Goal: Task Accomplishment & Management: Use online tool/utility

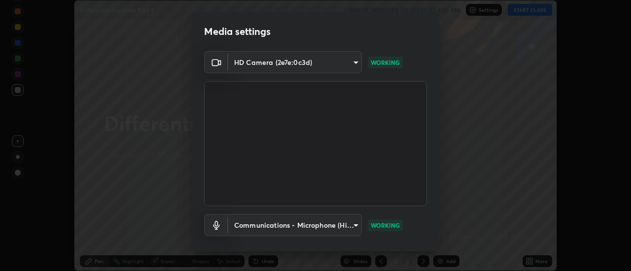
scroll to position [52, 0]
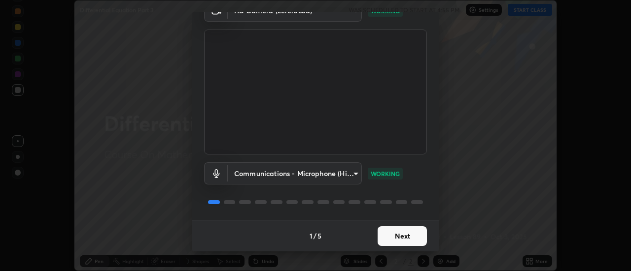
click at [404, 240] on button "Next" at bounding box center [401, 237] width 49 height 20
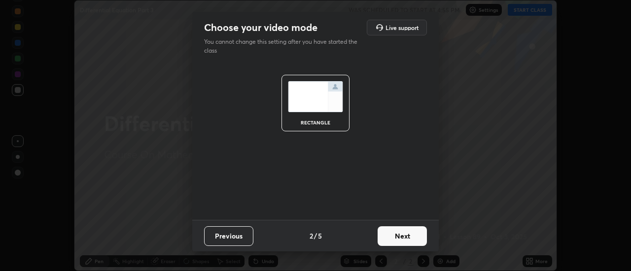
click at [404, 240] on button "Next" at bounding box center [401, 237] width 49 height 20
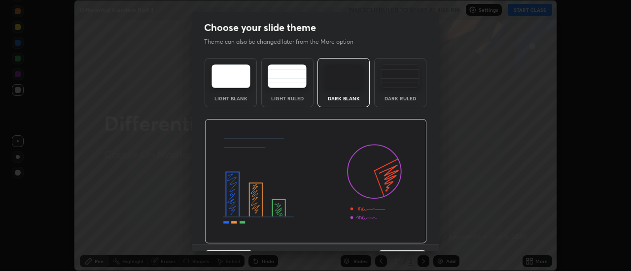
click at [404, 241] on img at bounding box center [315, 181] width 222 height 125
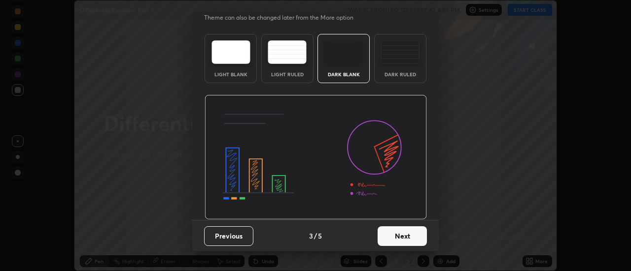
click at [400, 233] on button "Next" at bounding box center [401, 237] width 49 height 20
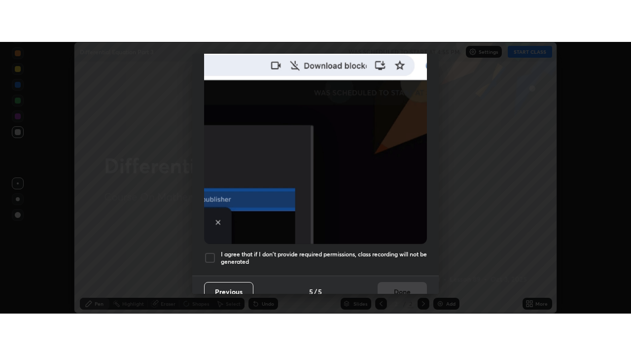
scroll to position [253, 0]
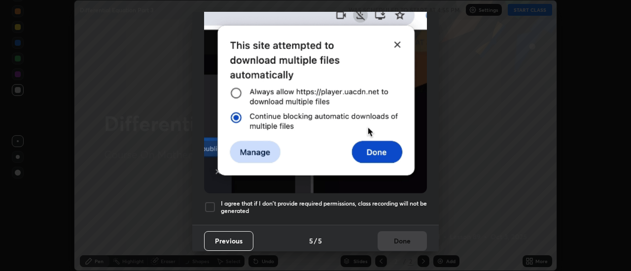
click at [393, 200] on h5 "I agree that if I don't provide required permissions, class recording will not …" at bounding box center [324, 207] width 206 height 15
click at [399, 243] on button "Done" at bounding box center [401, 242] width 49 height 20
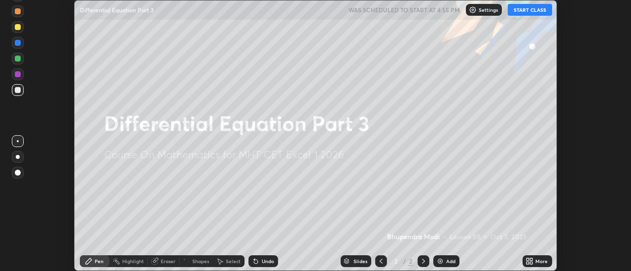
click at [526, 263] on icon at bounding box center [527, 263] width 2 height 2
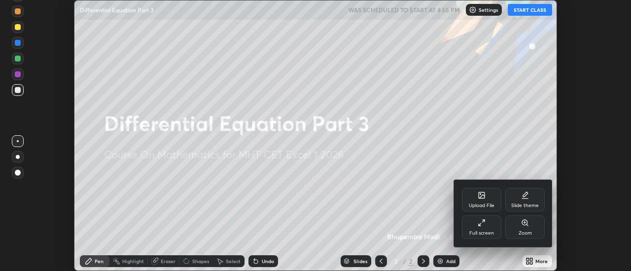
click at [481, 228] on div "Full screen" at bounding box center [481, 228] width 39 height 24
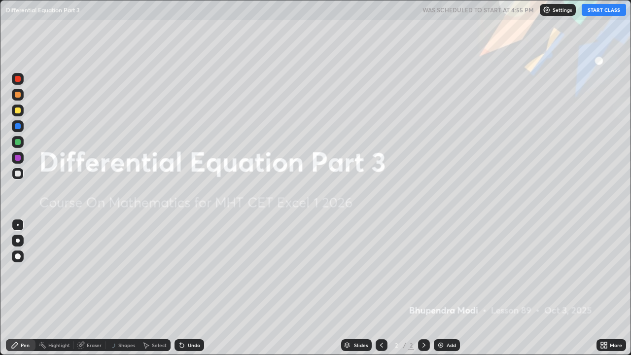
scroll to position [355, 631]
click at [597, 12] on button "START CLASS" at bounding box center [603, 10] width 44 height 12
click at [440, 271] on img at bounding box center [441, 345] width 8 height 8
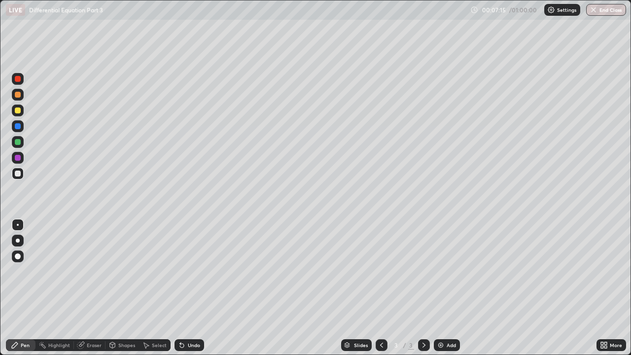
click at [195, 271] on div "Undo" at bounding box center [189, 345] width 30 height 12
click at [94, 271] on div "Eraser" at bounding box center [94, 344] width 15 height 5
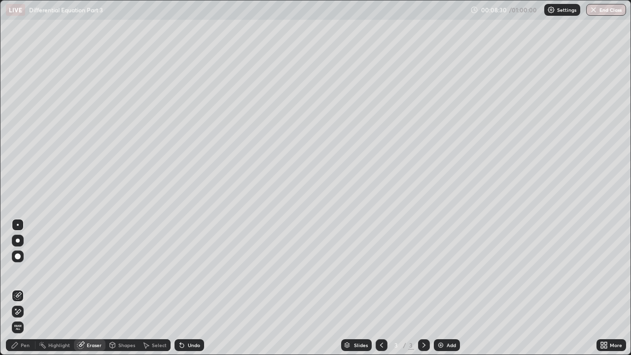
click at [22, 271] on div "Pen" at bounding box center [25, 344] width 9 height 5
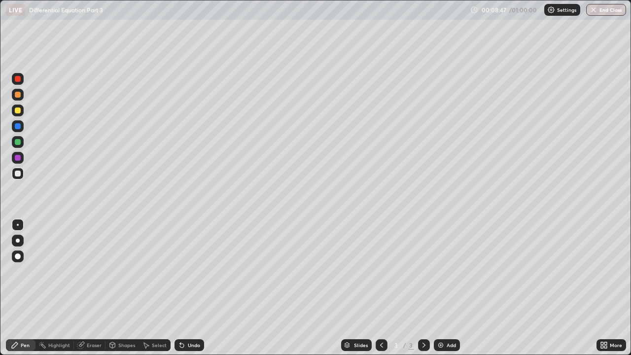
click at [192, 271] on div "Undo" at bounding box center [194, 344] width 12 height 5
click at [194, 271] on div "Undo" at bounding box center [189, 345] width 30 height 12
click at [199, 271] on div "Undo" at bounding box center [189, 345] width 30 height 12
click at [440, 271] on img at bounding box center [441, 345] width 8 height 8
click at [92, 271] on div "Eraser" at bounding box center [94, 344] width 15 height 5
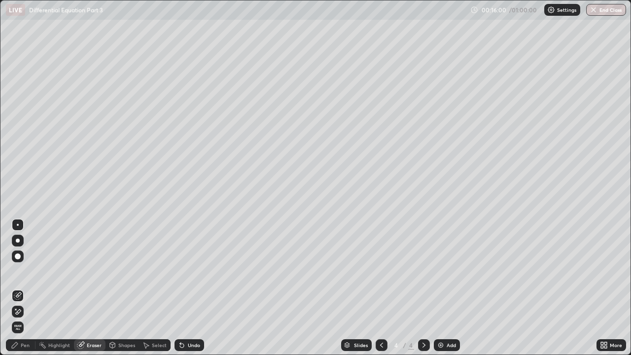
click at [27, 271] on div "Pen" at bounding box center [21, 345] width 30 height 12
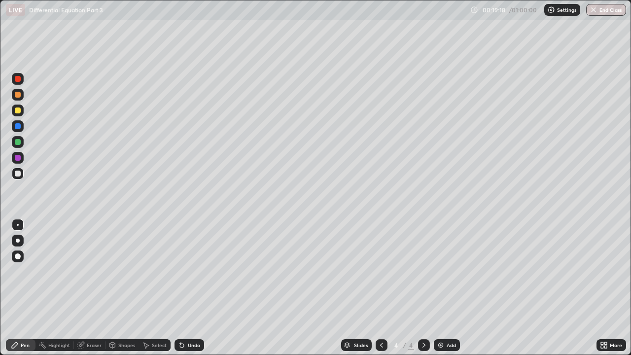
click at [15, 158] on div at bounding box center [18, 158] width 6 height 6
click at [189, 271] on div "Undo" at bounding box center [194, 344] width 12 height 5
click at [20, 176] on div at bounding box center [18, 174] width 12 height 12
click at [90, 271] on div "Eraser" at bounding box center [94, 344] width 15 height 5
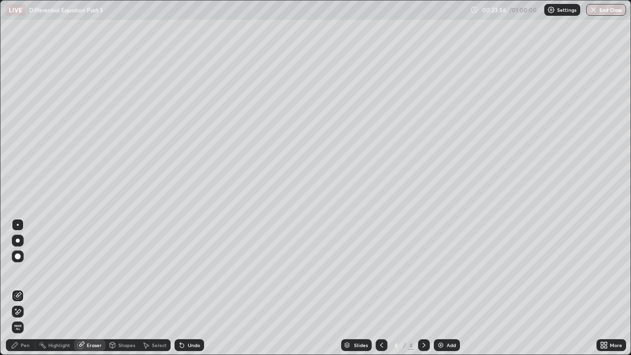
click at [30, 271] on div "Pen" at bounding box center [21, 345] width 30 height 12
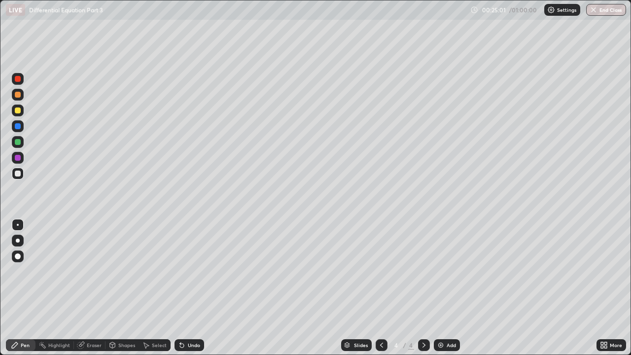
click at [194, 271] on div "Undo" at bounding box center [194, 344] width 12 height 5
click at [67, 271] on div "Highlight" at bounding box center [59, 344] width 22 height 5
click at [93, 271] on div "Eraser" at bounding box center [94, 344] width 15 height 5
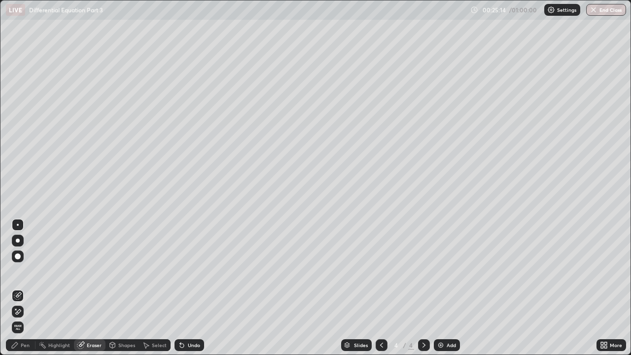
click at [32, 271] on div "Pen" at bounding box center [21, 345] width 30 height 12
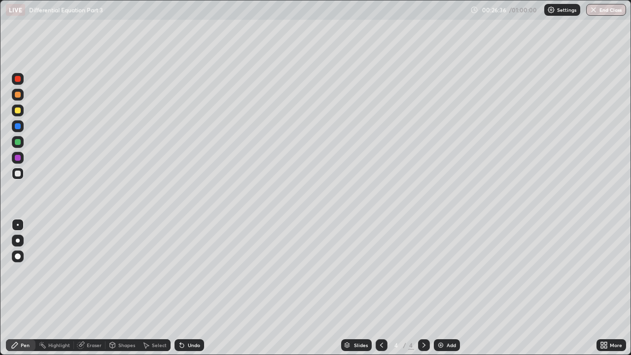
click at [186, 271] on div "Undo" at bounding box center [189, 345] width 30 height 12
click at [446, 271] on div "Add" at bounding box center [450, 344] width 9 height 5
click at [185, 271] on div "Undo" at bounding box center [189, 345] width 30 height 12
click at [94, 271] on div "Eraser" at bounding box center [94, 344] width 15 height 5
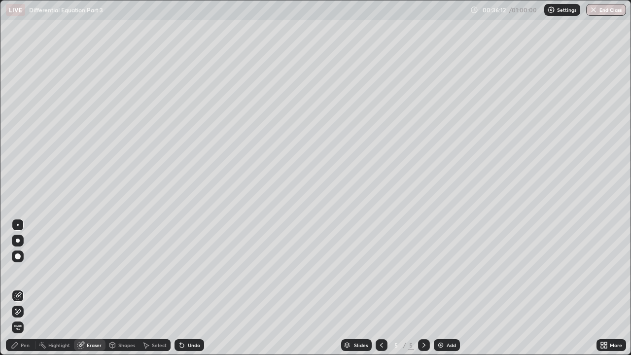
click at [25, 271] on div "Pen" at bounding box center [25, 344] width 9 height 5
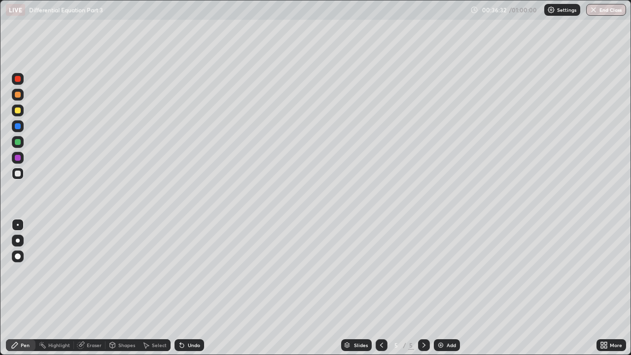
click at [196, 271] on div "Undo" at bounding box center [194, 344] width 12 height 5
click at [194, 271] on div "Undo" at bounding box center [194, 344] width 12 height 5
click at [195, 271] on div "Undo" at bounding box center [189, 345] width 30 height 12
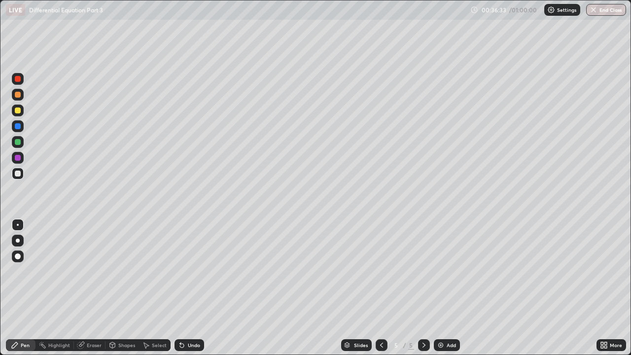
click at [198, 271] on div "Undo" at bounding box center [189, 345] width 30 height 12
click at [199, 271] on div "Undo" at bounding box center [189, 345] width 30 height 12
click at [197, 271] on div "Undo" at bounding box center [189, 345] width 30 height 12
click at [20, 159] on div at bounding box center [18, 158] width 6 height 6
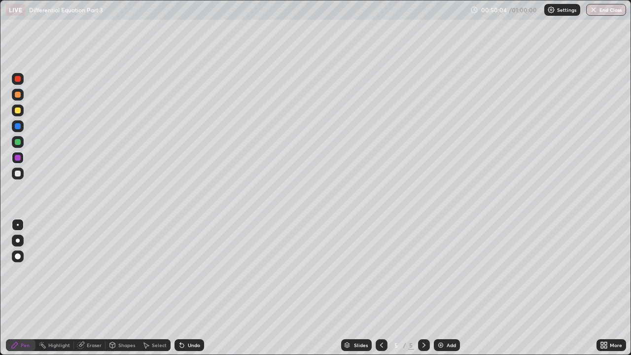
click at [18, 172] on div at bounding box center [18, 173] width 6 height 6
click at [440, 271] on img at bounding box center [441, 345] width 8 height 8
click at [381, 271] on icon at bounding box center [381, 345] width 8 height 8
click at [423, 271] on icon at bounding box center [424, 345] width 8 height 8
click at [195, 271] on div "Undo" at bounding box center [194, 344] width 12 height 5
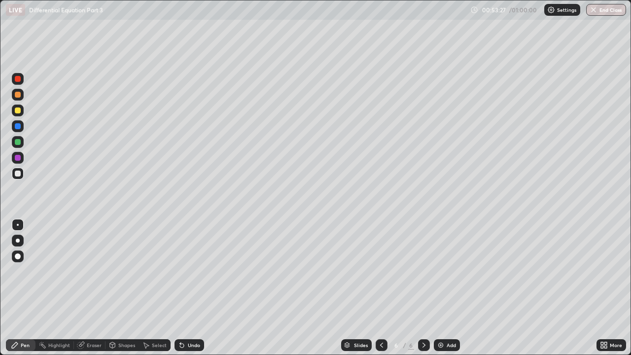
click at [380, 271] on icon at bounding box center [381, 345] width 8 height 8
click at [423, 271] on icon at bounding box center [423, 344] width 3 height 5
click at [97, 271] on div "Eraser" at bounding box center [94, 344] width 15 height 5
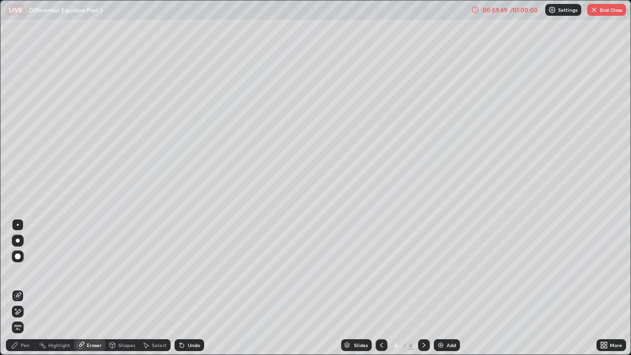
click at [27, 271] on div "Pen" at bounding box center [21, 345] width 30 height 12
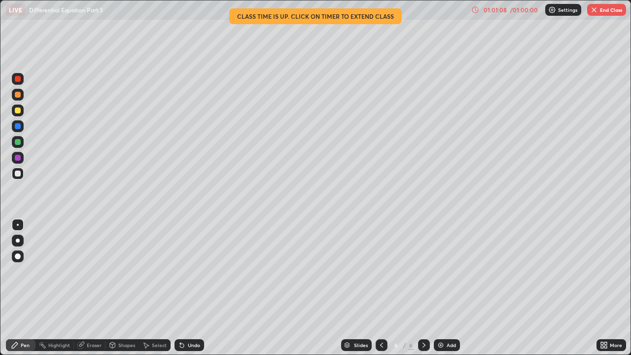
click at [192, 271] on div "Undo" at bounding box center [194, 344] width 12 height 5
click at [196, 271] on div "Undo" at bounding box center [194, 344] width 12 height 5
click at [193, 271] on div "Undo" at bounding box center [194, 344] width 12 height 5
click at [192, 271] on div "Undo" at bounding box center [194, 344] width 12 height 5
click at [93, 271] on div "Eraser" at bounding box center [94, 344] width 15 height 5
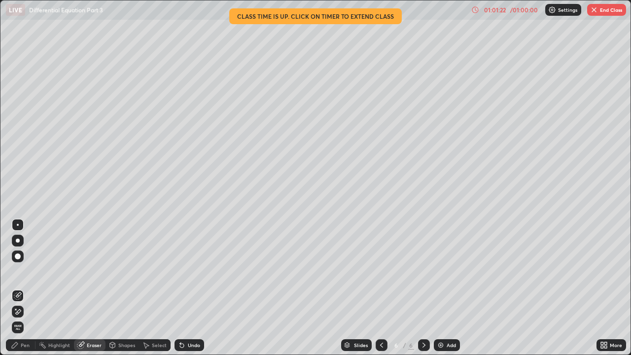
click at [25, 271] on div "Pen" at bounding box center [25, 344] width 9 height 5
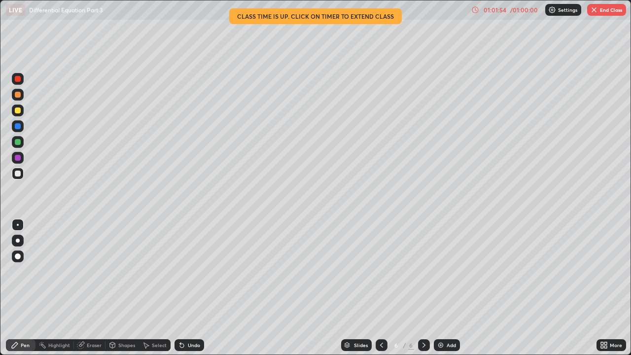
click at [195, 271] on div "Undo" at bounding box center [194, 344] width 12 height 5
click at [442, 271] on img at bounding box center [441, 345] width 8 height 8
click at [381, 271] on icon at bounding box center [381, 345] width 8 height 8
click at [385, 271] on div at bounding box center [381, 345] width 12 height 12
click at [421, 271] on div at bounding box center [424, 345] width 12 height 20
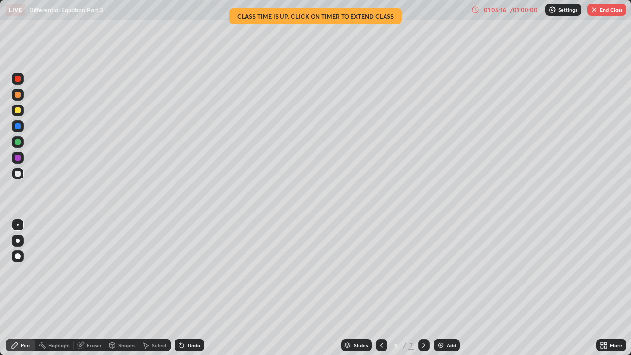
click at [423, 271] on icon at bounding box center [424, 345] width 8 height 8
click at [188, 271] on div "Undo" at bounding box center [194, 344] width 12 height 5
click at [185, 271] on div "Undo" at bounding box center [189, 345] width 30 height 12
click at [190, 271] on div "Undo" at bounding box center [189, 345] width 30 height 12
click at [95, 271] on div "Eraser" at bounding box center [94, 344] width 15 height 5
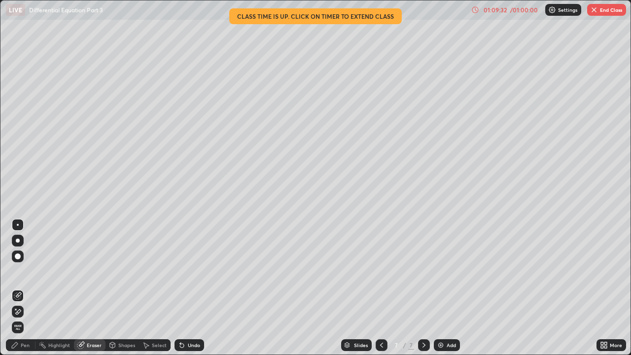
click at [25, 271] on div "Pen" at bounding box center [25, 344] width 9 height 5
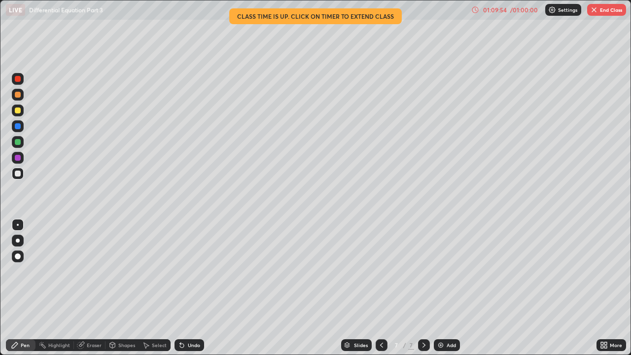
click at [89, 271] on div "Eraser" at bounding box center [94, 344] width 15 height 5
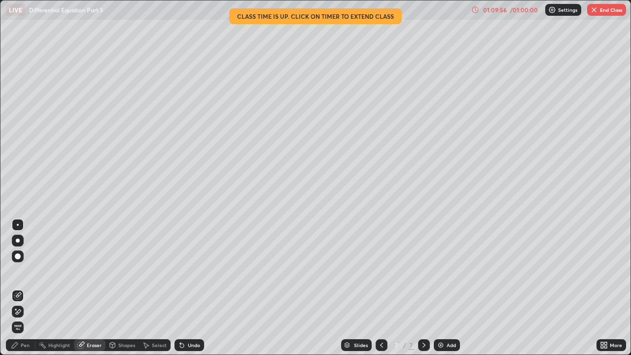
click at [28, 271] on div "Pen" at bounding box center [25, 344] width 9 height 5
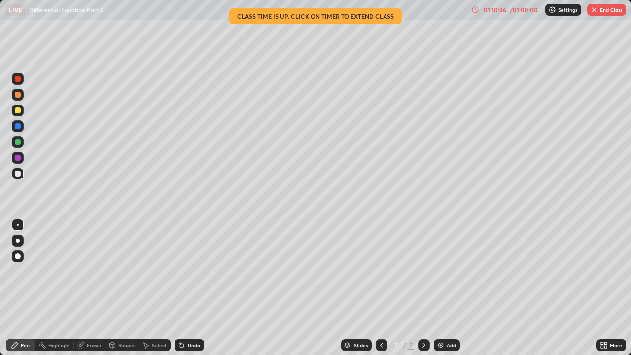
click at [191, 271] on div "Undo" at bounding box center [189, 345] width 30 height 12
click at [91, 271] on div "Eraser" at bounding box center [94, 344] width 15 height 5
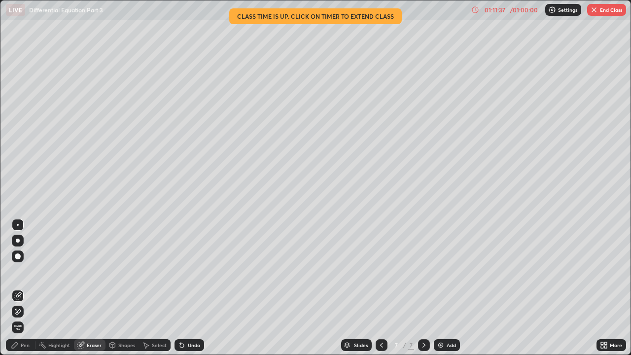
click at [19, 271] on div "Pen" at bounding box center [21, 345] width 30 height 12
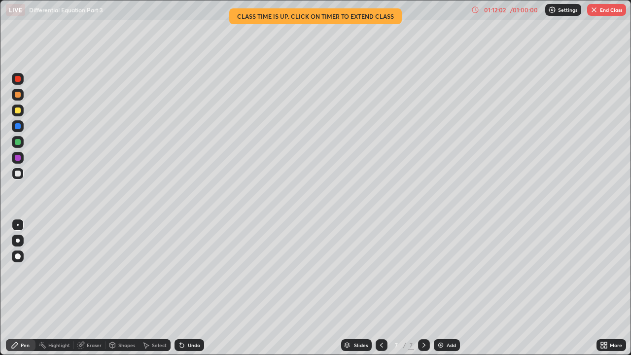
click at [189, 271] on div "Undo" at bounding box center [189, 345] width 30 height 12
click at [191, 271] on div "Undo" at bounding box center [194, 344] width 12 height 5
click at [190, 271] on div "Undo" at bounding box center [194, 344] width 12 height 5
click at [188, 271] on div "Undo" at bounding box center [194, 344] width 12 height 5
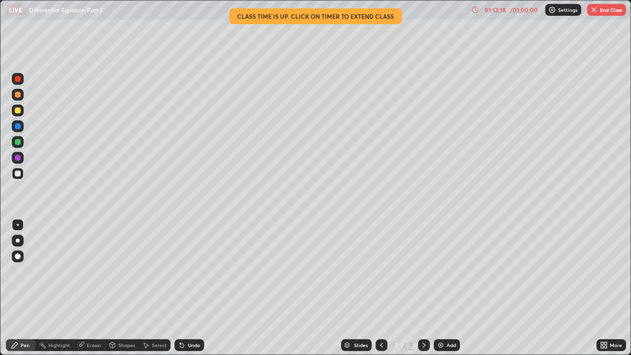
click at [189, 271] on div "Undo" at bounding box center [189, 345] width 30 height 12
click at [194, 271] on div "Undo" at bounding box center [194, 344] width 12 height 5
click at [446, 271] on div "Add" at bounding box center [450, 344] width 9 height 5
click at [380, 271] on icon at bounding box center [381, 345] width 8 height 8
click at [422, 271] on icon at bounding box center [424, 345] width 8 height 8
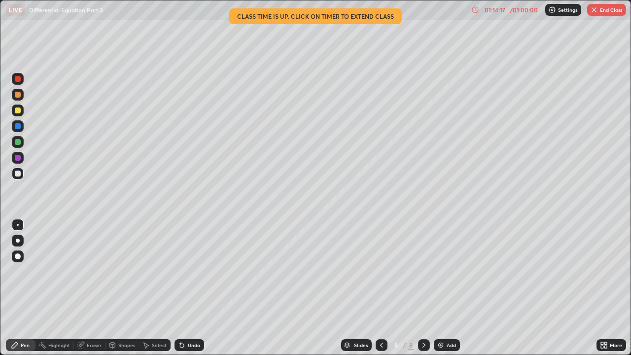
click at [380, 271] on icon at bounding box center [381, 345] width 8 height 8
click at [422, 271] on icon at bounding box center [424, 345] width 8 height 8
click at [91, 271] on div "Eraser" at bounding box center [94, 344] width 15 height 5
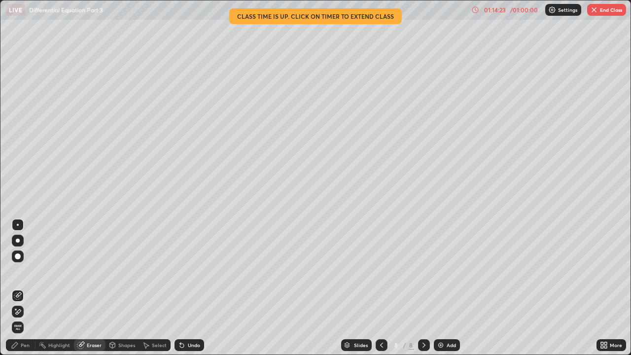
click at [20, 271] on div "Pen" at bounding box center [21, 345] width 30 height 12
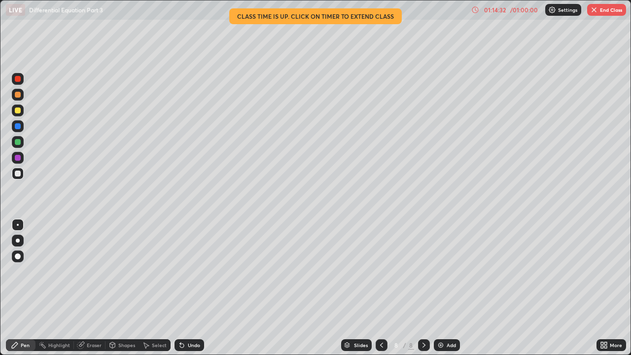
click at [377, 271] on icon at bounding box center [381, 345] width 8 height 8
click at [428, 271] on div at bounding box center [424, 345] width 12 height 12
click at [380, 271] on icon at bounding box center [381, 345] width 8 height 8
click at [423, 271] on icon at bounding box center [424, 345] width 8 height 8
click at [380, 271] on icon at bounding box center [381, 345] width 8 height 8
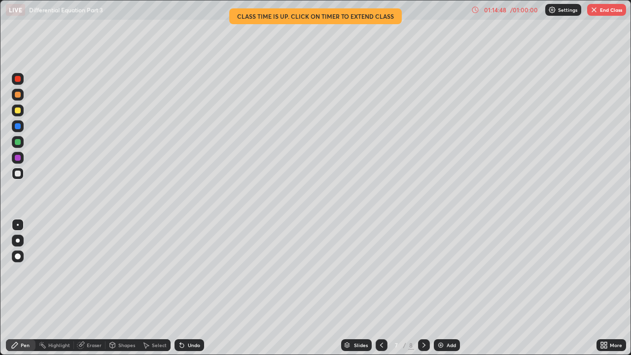
click at [423, 271] on icon at bounding box center [424, 345] width 8 height 8
click at [380, 271] on icon at bounding box center [381, 344] width 3 height 5
click at [423, 271] on icon at bounding box center [424, 345] width 8 height 8
click at [602, 12] on button "End Class" at bounding box center [606, 10] width 39 height 12
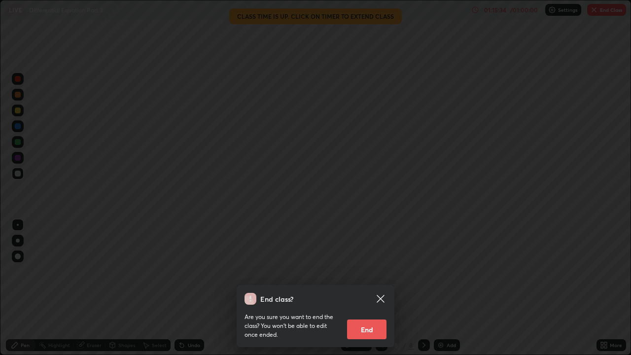
click at [364, 271] on button "End" at bounding box center [366, 329] width 39 height 20
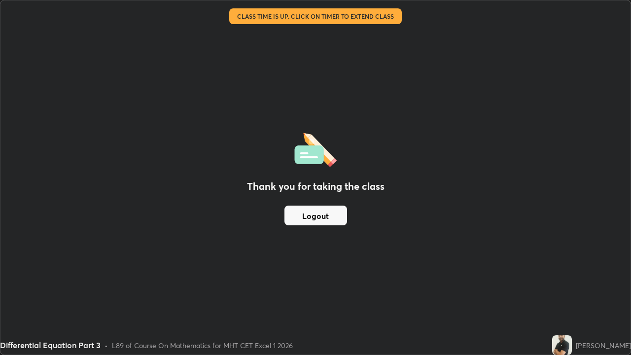
click at [324, 218] on button "Logout" at bounding box center [315, 215] width 63 height 20
